Goal: Find specific page/section: Find specific page/section

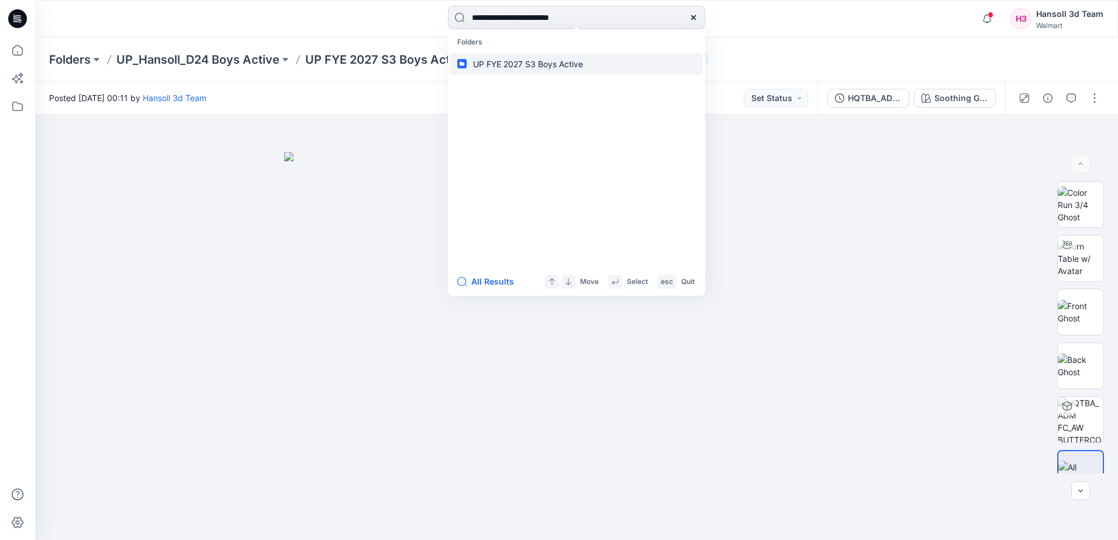
type input "**********"
click at [585, 62] on mark "UP FYE 2027 S3 Boys Active" at bounding box center [527, 63] width 113 height 13
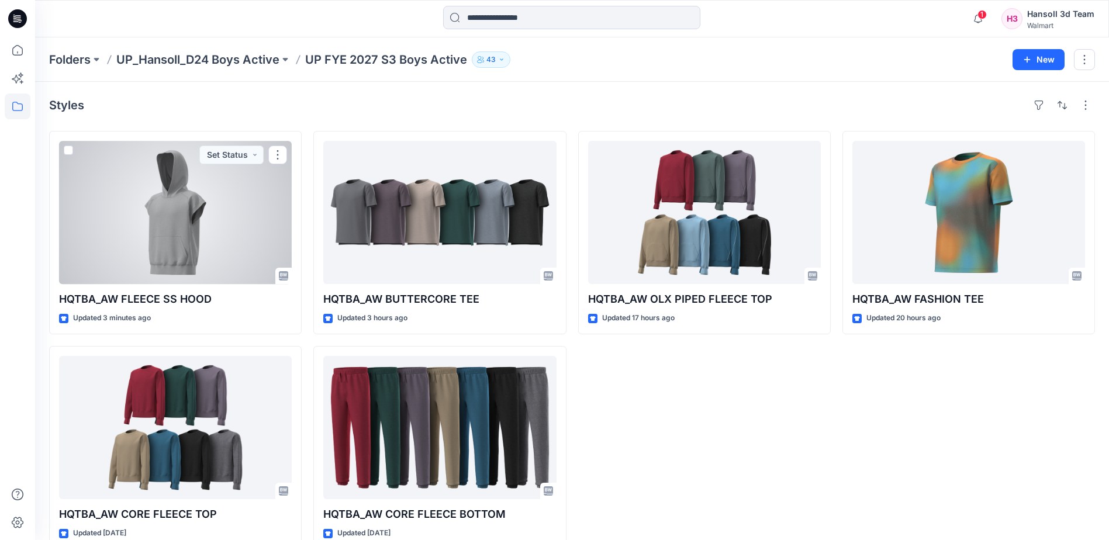
click at [126, 246] on div at bounding box center [175, 212] width 233 height 143
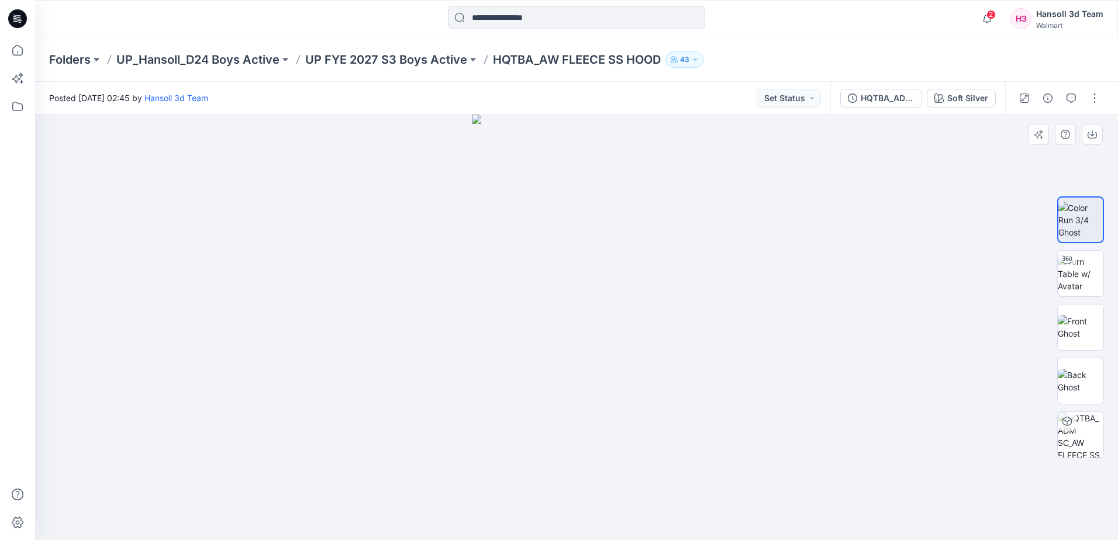
click at [865, 215] on div at bounding box center [576, 328] width 1083 height 426
drag, startPoint x: 832, startPoint y: 196, endPoint x: 372, endPoint y: 229, distance: 461.3
click at [829, 197] on div at bounding box center [576, 328] width 1083 height 426
click at [867, 401] on div at bounding box center [576, 328] width 1083 height 426
click at [450, 59] on p "UP FYE 2027 S3 Boys Active" at bounding box center [386, 59] width 162 height 16
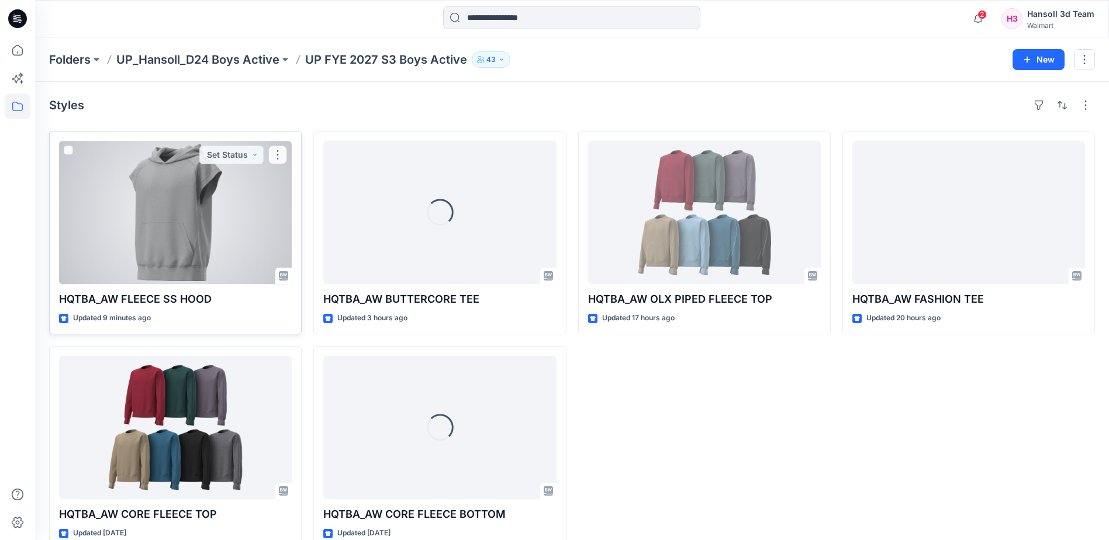
click at [229, 234] on div at bounding box center [175, 212] width 233 height 143
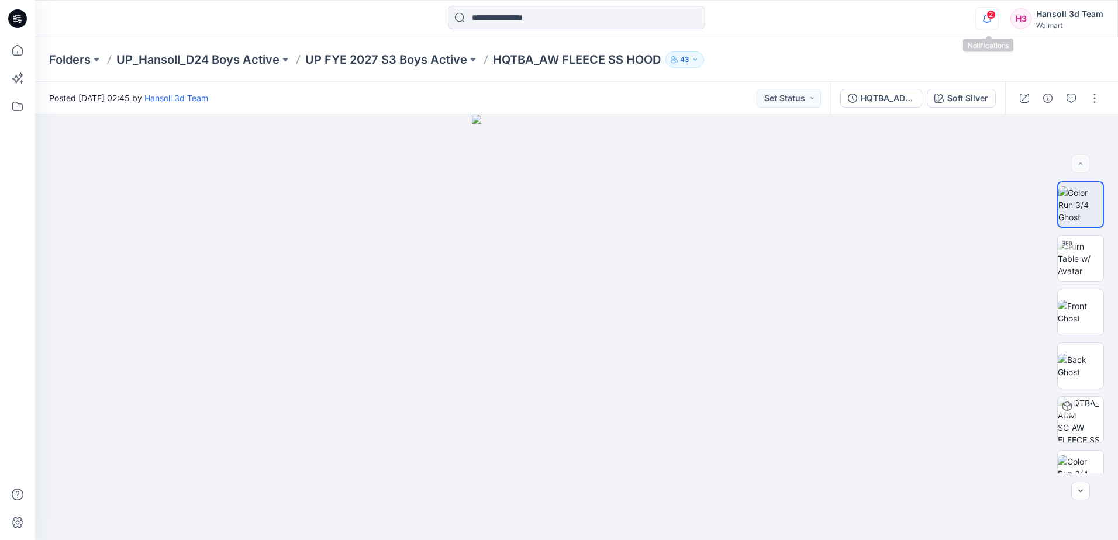
click at [986, 11] on icon "button" at bounding box center [987, 18] width 22 height 23
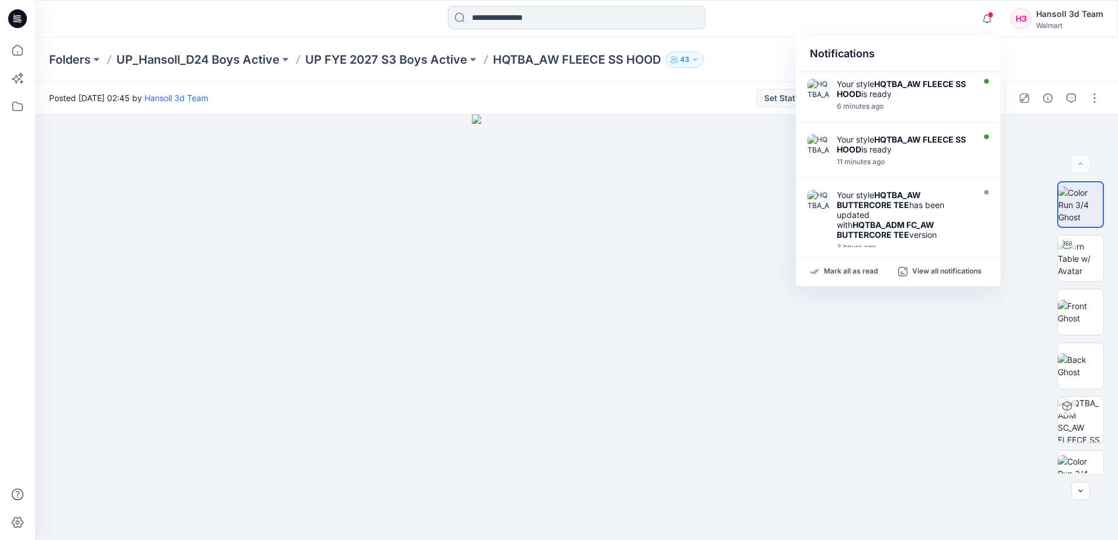
click at [945, 39] on div "Notifications" at bounding box center [898, 54] width 205 height 36
drag, startPoint x: 923, startPoint y: 32, endPoint x: 940, endPoint y: 33, distance: 17.0
click at [926, 32] on div "Notifications Your style HQTBA_AW FLEECE SS HOOD is ready 6 minutes ago Your st…" at bounding box center [576, 18] width 1083 height 37
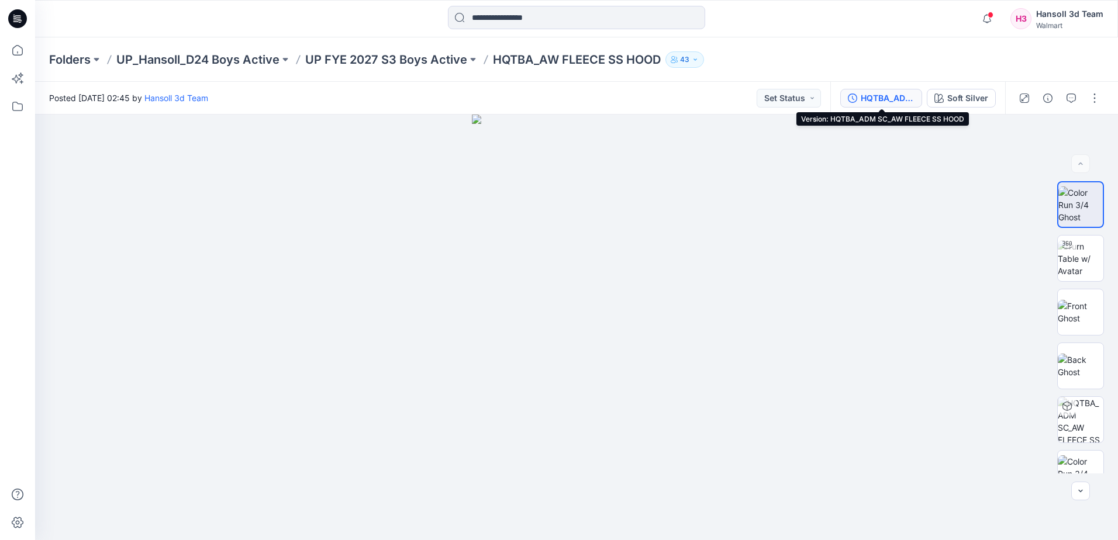
click at [885, 95] on div "HQTBA_ADM SC_AW FLEECE SS HOOD" at bounding box center [888, 98] width 54 height 13
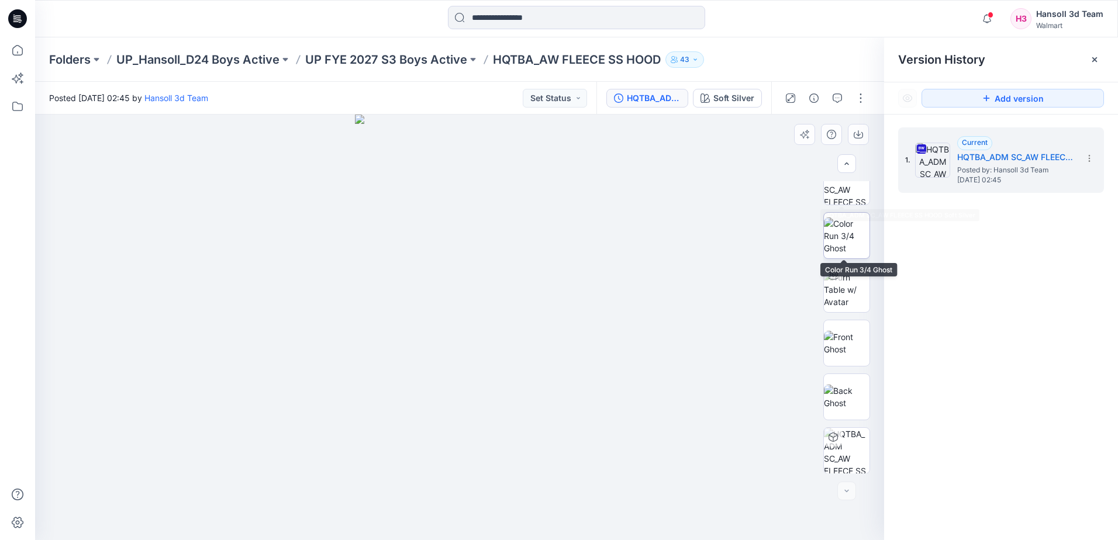
scroll to position [239, 0]
click at [709, 336] on div at bounding box center [459, 328] width 849 height 426
click at [562, 293] on img at bounding box center [459, 328] width 209 height 426
